Goal: Task Accomplishment & Management: Manage account settings

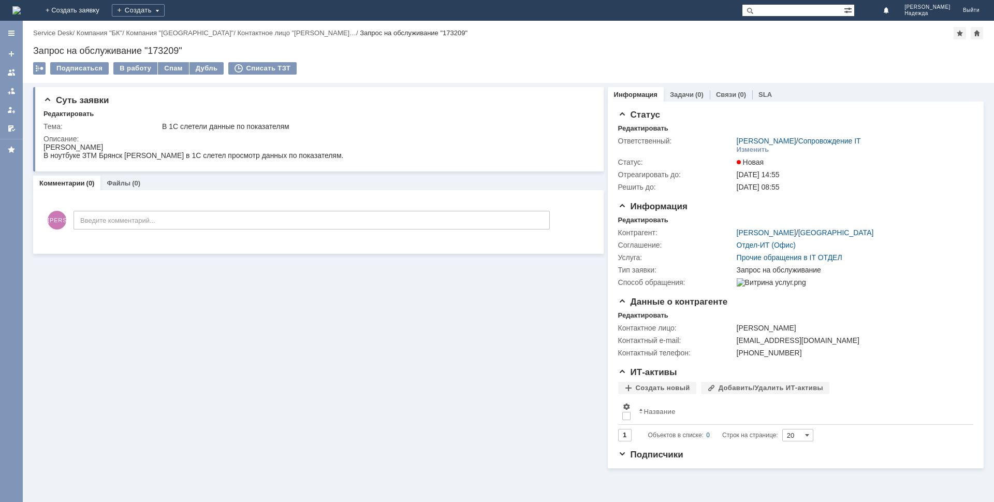
drag, startPoint x: 521, startPoint y: 11, endPoint x: 369, endPoint y: 380, distance: 399.7
click at [369, 380] on div "Суть заявки Редактировать Тема: В 1С слетели данные по показателям Описание: Ко…" at bounding box center [318, 275] width 570 height 385
click at [128, 69] on div "В работу" at bounding box center [135, 68] width 44 height 12
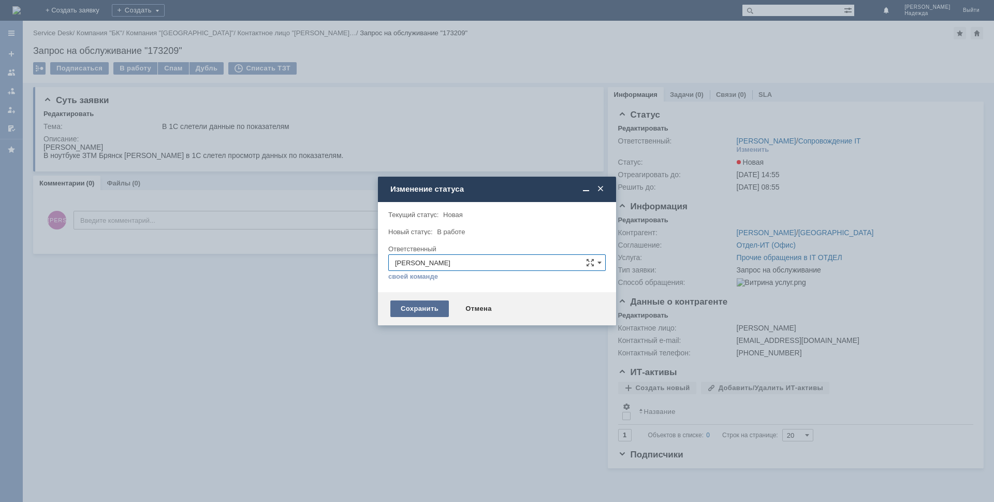
click at [425, 306] on div "Сохранить" at bounding box center [419, 308] width 58 height 17
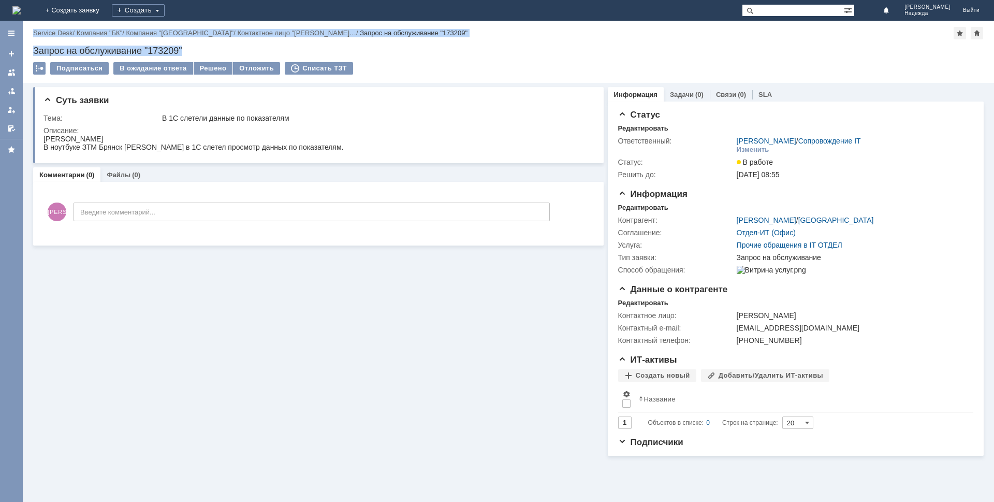
drag, startPoint x: 185, startPoint y: 47, endPoint x: 20, endPoint y: 53, distance: 165.2
click at [20, 53] on div "Меню Создать заявку В ответственности Согласования От меня Избранное Версия: 4.…" at bounding box center [497, 261] width 994 height 481
click at [185, 42] on div "Назад | Service Desk / Компания "БК" / Компания "Брянская область" / Контактное…" at bounding box center [508, 52] width 971 height 62
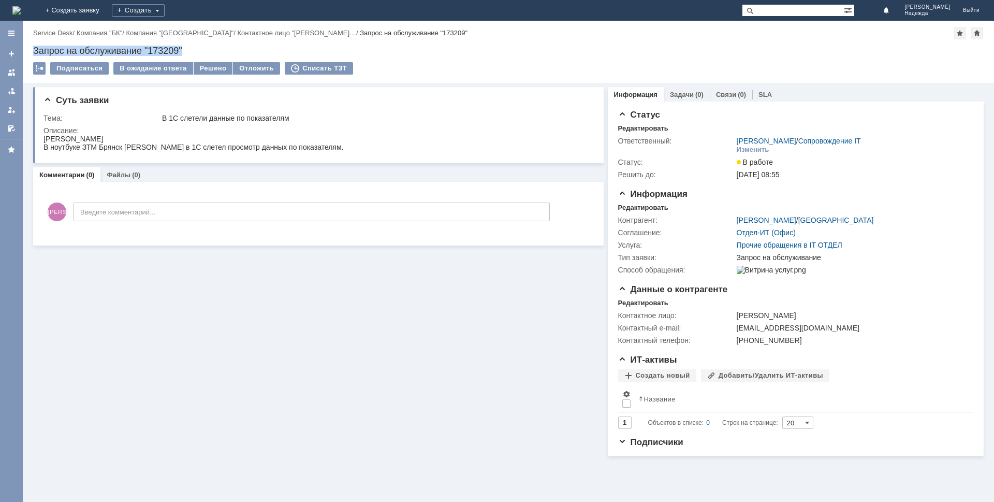
drag, startPoint x: 183, startPoint y: 48, endPoint x: 45, endPoint y: 49, distance: 138.7
click at [34, 50] on div "Запрос на обслуживание "173209"" at bounding box center [508, 51] width 950 height 10
copy div "Запрос на обслуживание "173209""
click at [326, 146] on html "Мицук Е.А. В ноутбуке ЗТМ Брянск Мицук Е.А. в 1С слетел просмотр данных по пока…" at bounding box center [316, 143] width 546 height 17
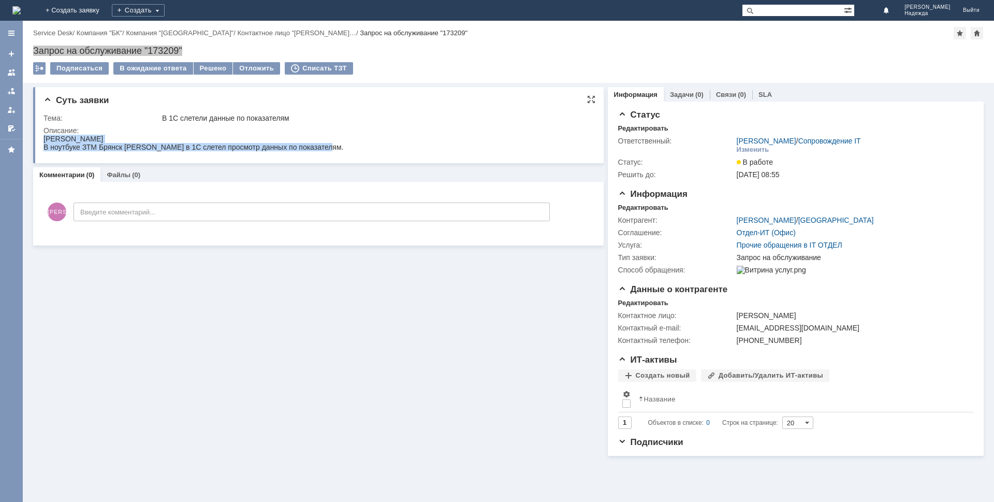
drag, startPoint x: 46, startPoint y: 138, endPoint x: 319, endPoint y: 150, distance: 273.1
click at [320, 151] on html "Мицук Е.А. В ноутбуке ЗТМ Брянск Мицук Е.А. в 1С слетел просмотр данных по пока…" at bounding box center [316, 143] width 546 height 17
copy div "Мицук Е.А. В ноутбуке ЗТМ Брянск Мицук Е.А. в 1С слетел просмотр данных по пока…"
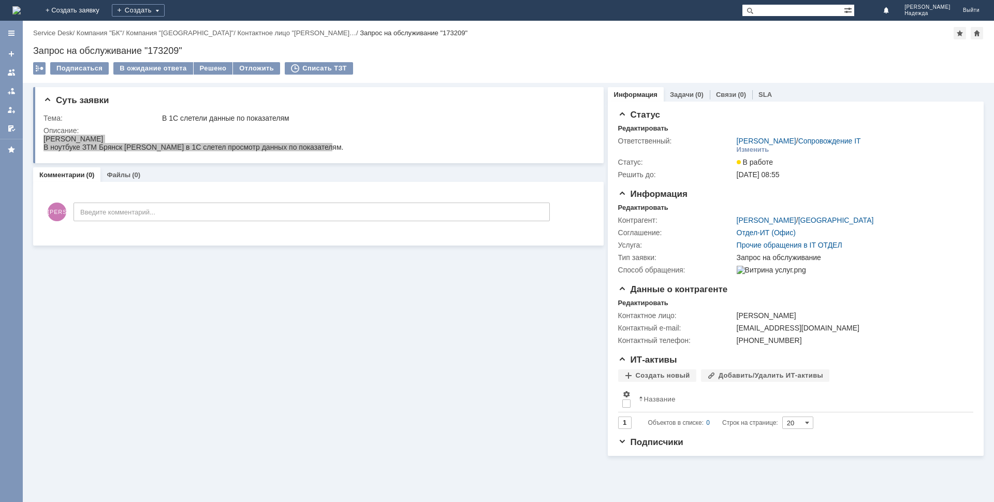
click at [246, 289] on div "Суть заявки Тема: В 1С слетели данные по показателям Описание: Комментарии (0) …" at bounding box center [318, 269] width 570 height 373
click at [378, 116] on div "В 1С слетели данные по показателям" at bounding box center [374, 118] width 425 height 8
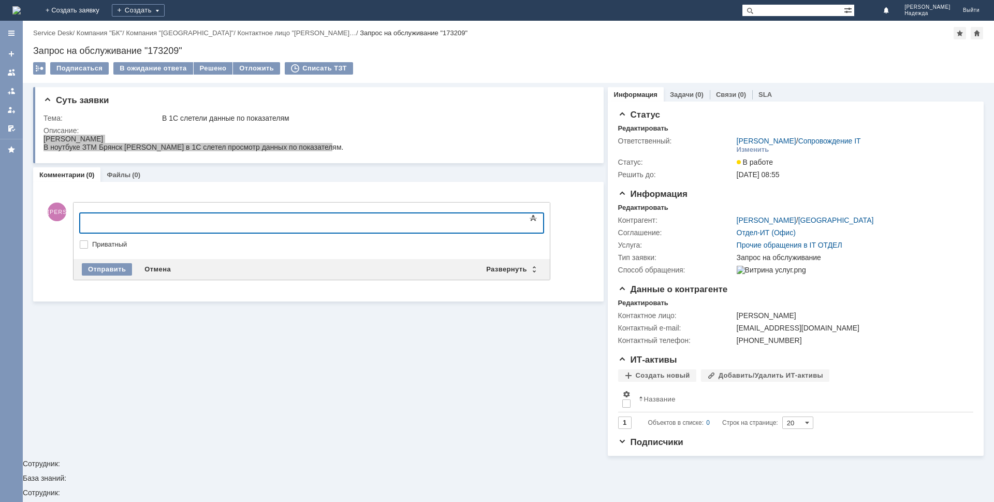
click at [276, 377] on div "Суть заявки Тема: В 1С слетели данные по показателям Описание: Комментарии (0) …" at bounding box center [318, 269] width 570 height 373
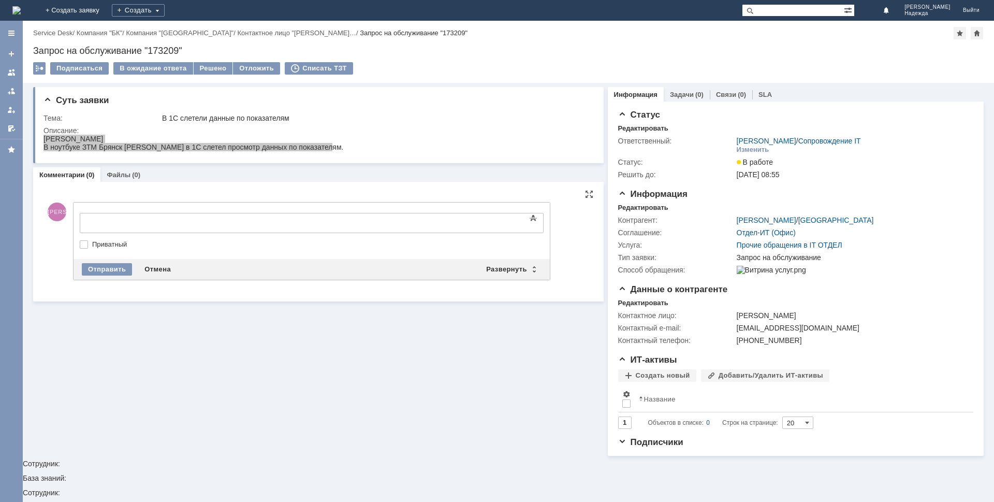
click at [216, 223] on div at bounding box center [164, 221] width 147 height 8
click at [98, 271] on div "Отправить" at bounding box center [107, 269] width 50 height 12
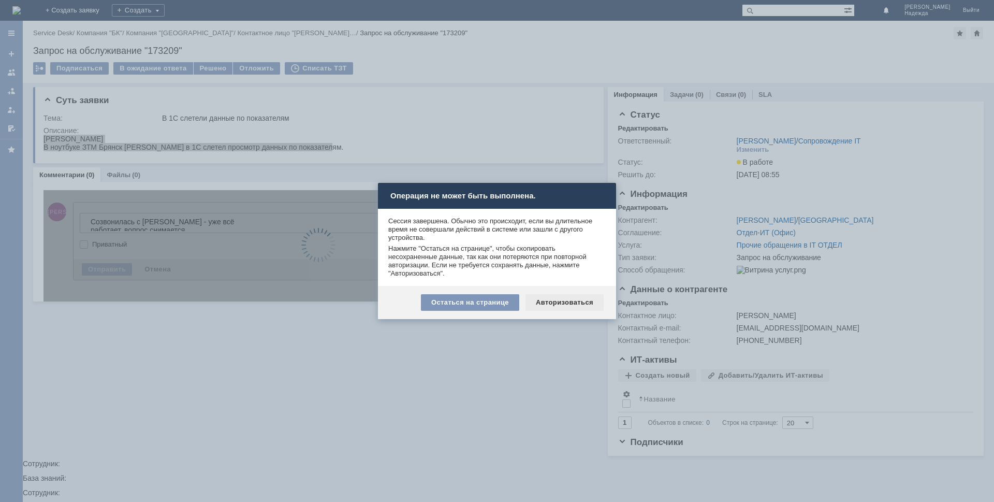
click at [553, 305] on div "Авторизоваться" at bounding box center [564, 302] width 78 height 17
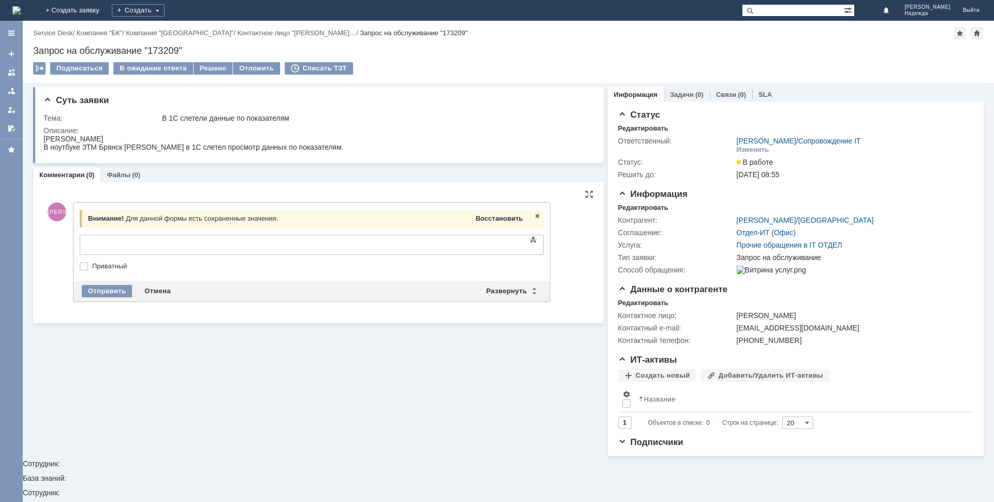
click at [505, 217] on span "Восстановить" at bounding box center [499, 218] width 47 height 8
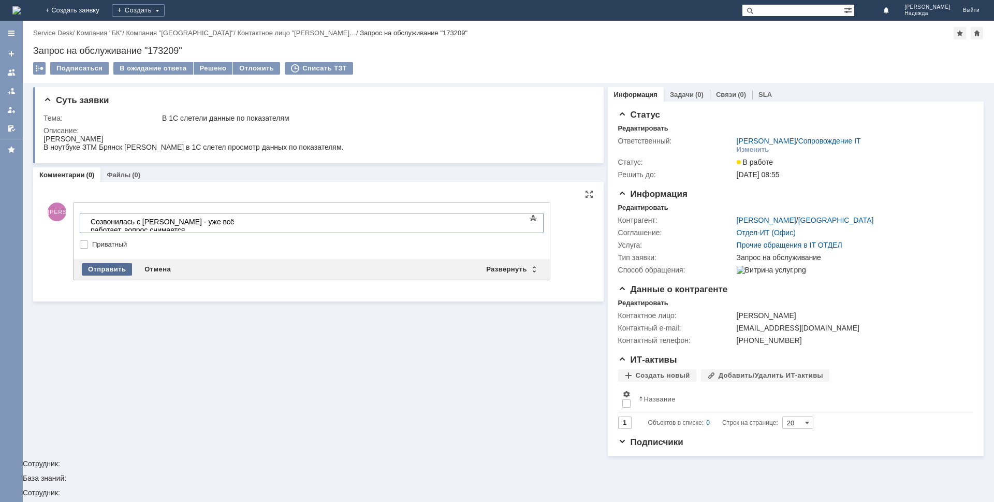
click at [106, 271] on div "Отправить" at bounding box center [107, 269] width 50 height 12
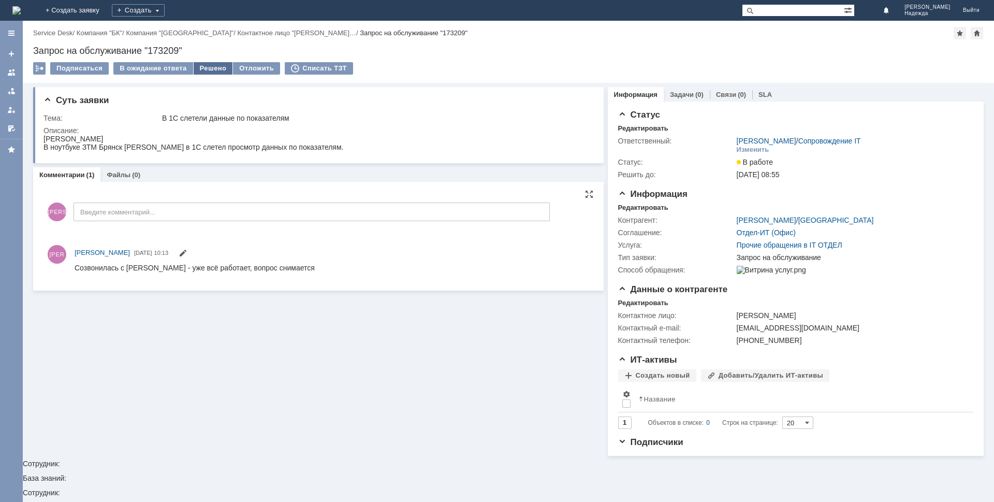
click at [202, 68] on div "Решено" at bounding box center [213, 68] width 39 height 12
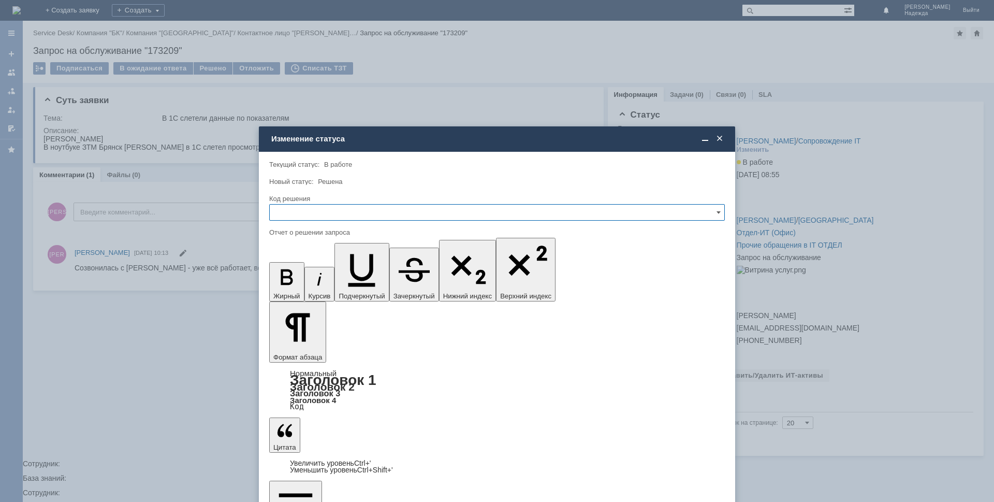
click at [304, 214] on input "text" at bounding box center [497, 212] width 456 height 17
click at [302, 282] on span "Решено" at bounding box center [497, 282] width 442 height 8
type input "Решено"
